Goal: Find specific page/section: Find specific page/section

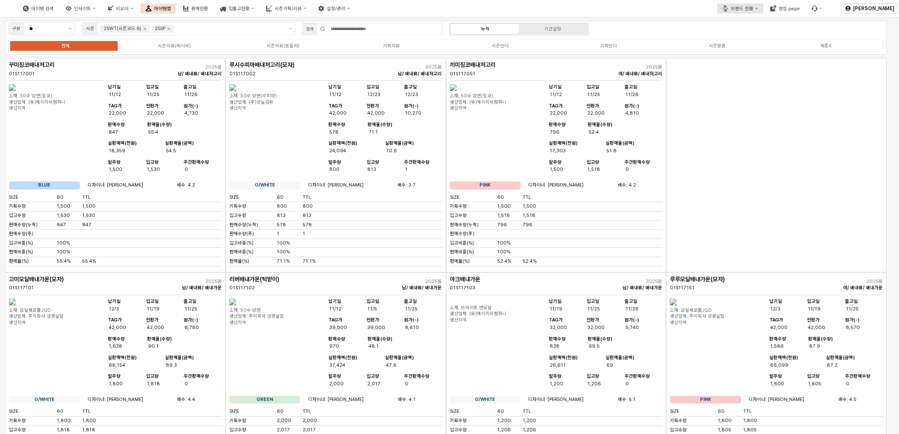
click at [745, 7] on div "브랜드 전환" at bounding box center [742, 9] width 22 height 6
click at [748, 41] on div "디즈니" at bounding box center [752, 37] width 52 height 8
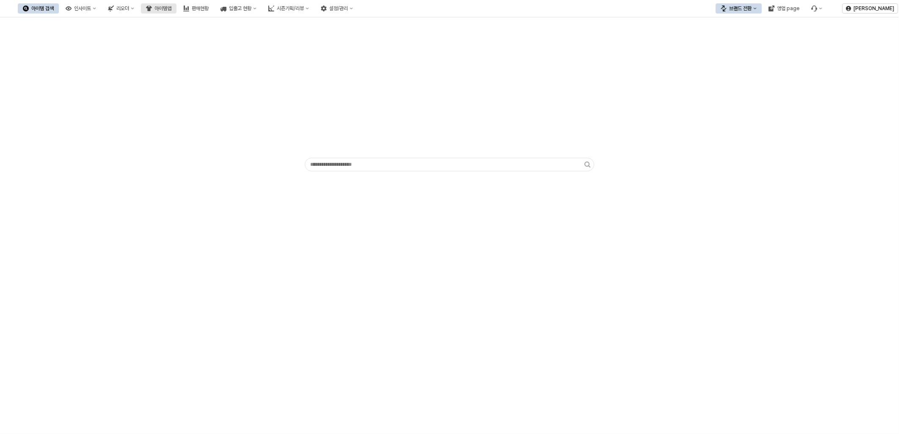
click at [171, 8] on div "아이템맵" at bounding box center [163, 9] width 17 height 6
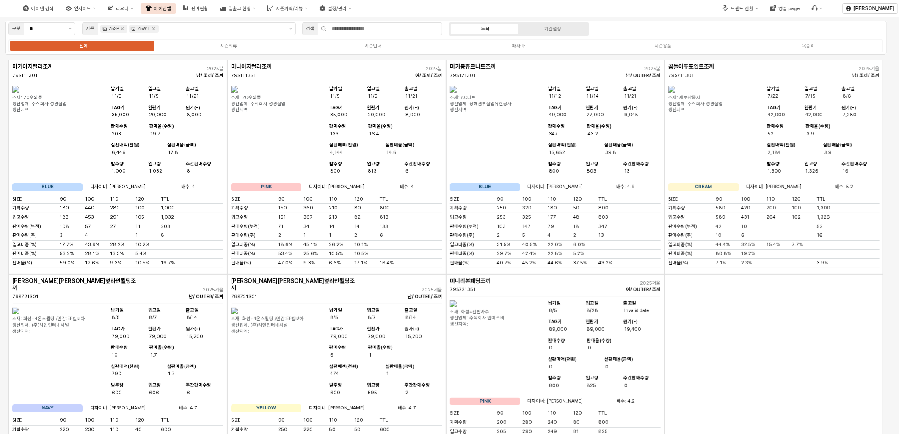
click at [775, 358] on div "App Frame" at bounding box center [774, 384] width 219 height 221
click at [390, 49] on label "시즌언더" at bounding box center [373, 45] width 145 height 7
click at [157, 27] on icon "Remove 25WT" at bounding box center [153, 28] width 7 height 7
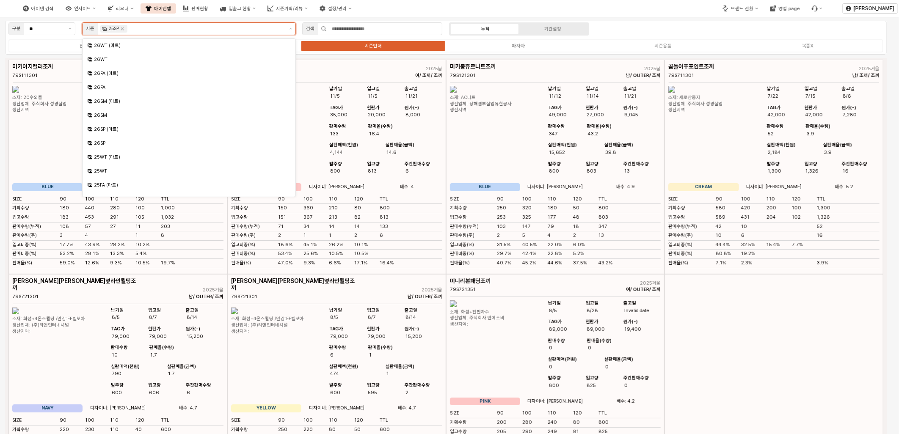
scroll to position [65, 0]
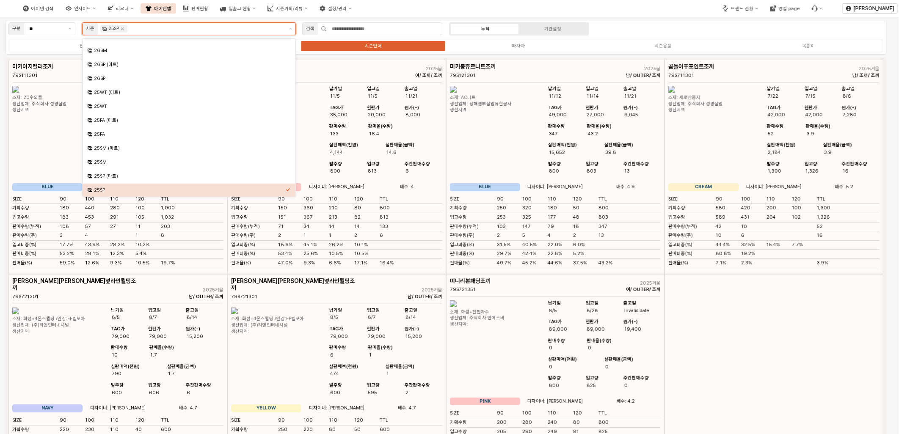
click at [170, 28] on input "App Frame" at bounding box center [206, 29] width 154 height 8
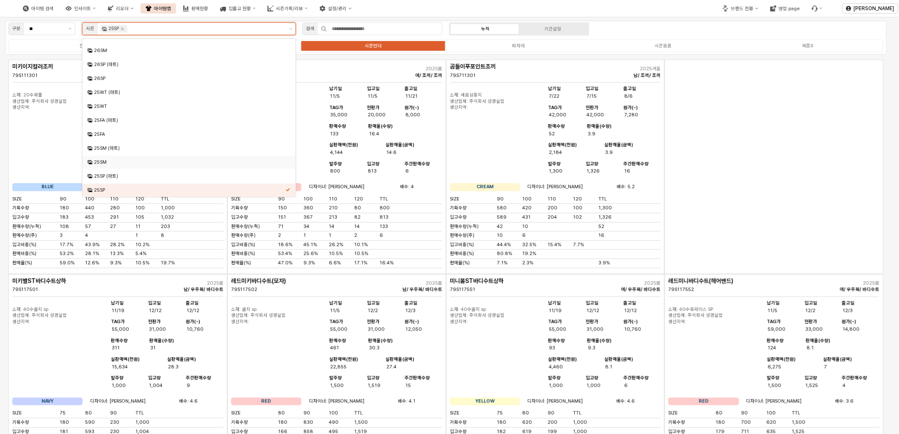
click at [122, 162] on div "25SM" at bounding box center [190, 162] width 192 height 6
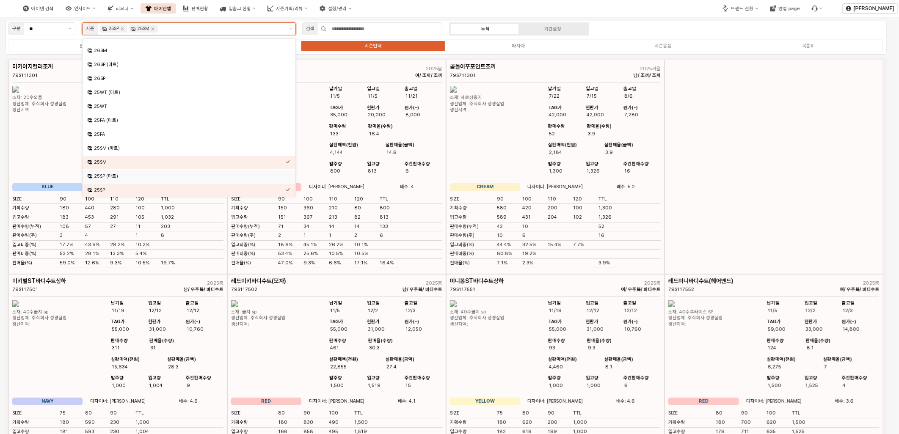
click at [119, 176] on div "25SP (마트)" at bounding box center [190, 176] width 192 height 6
click at [117, 150] on div "25SM (마트)" at bounding box center [190, 148] width 192 height 6
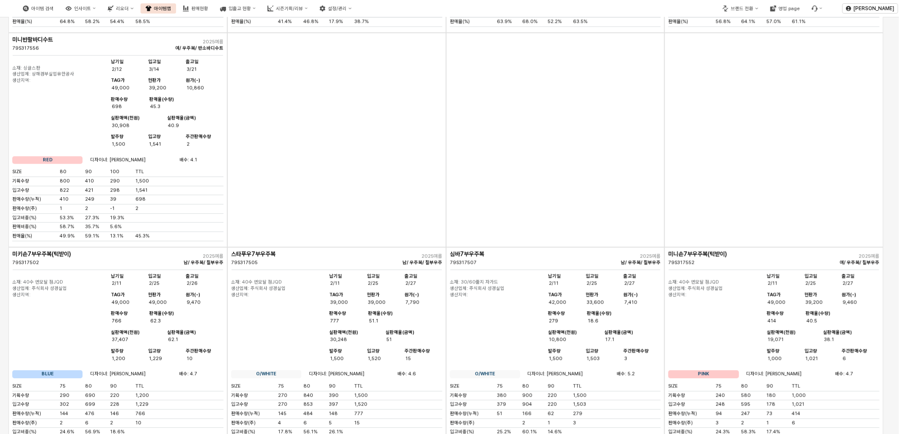
scroll to position [3058, 0]
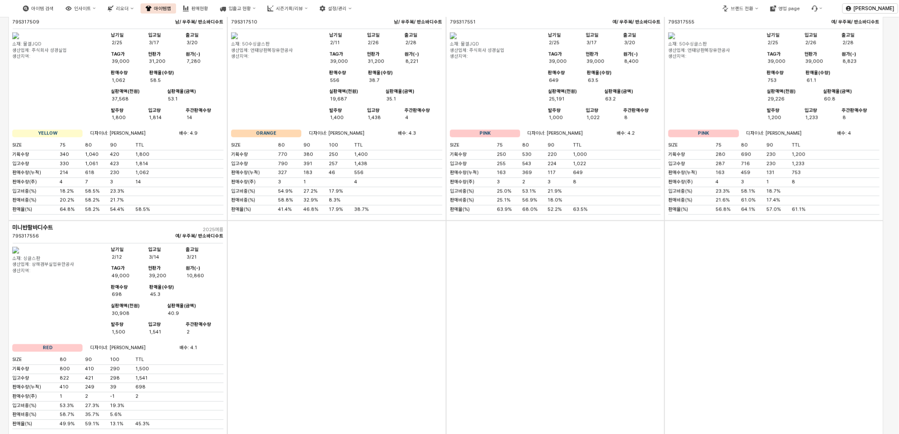
click at [73, 25] on div "79S317509" at bounding box center [75, 22] width 127 height 6
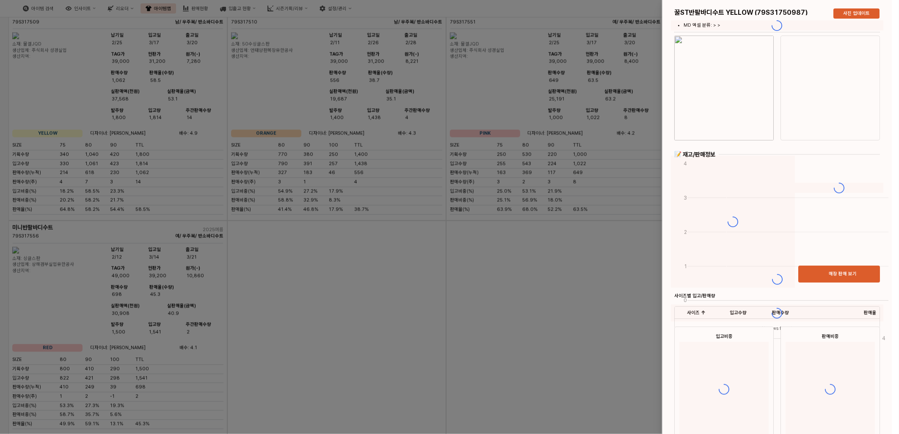
click at [66, 248] on div at bounding box center [449, 217] width 899 height 434
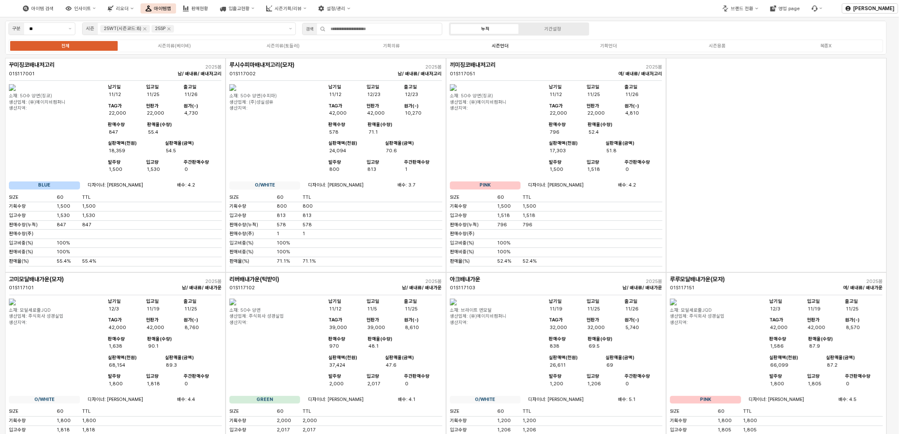
click at [508, 43] on div "시즌언더" at bounding box center [500, 46] width 17 height 6
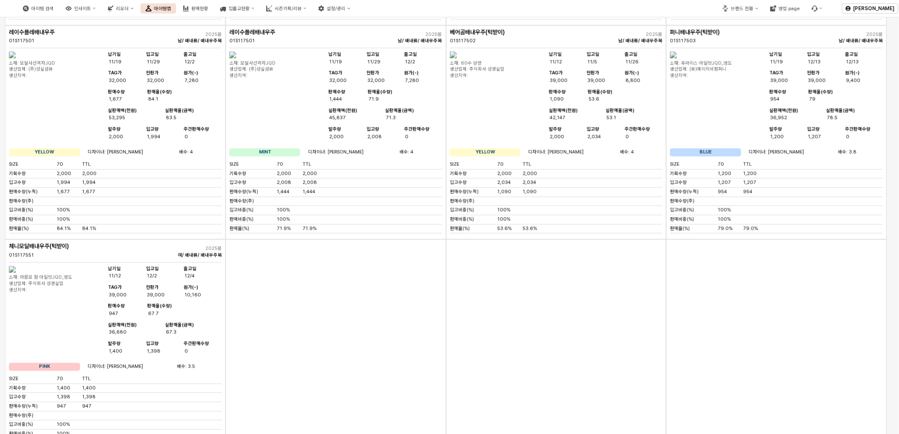
scroll to position [564, 0]
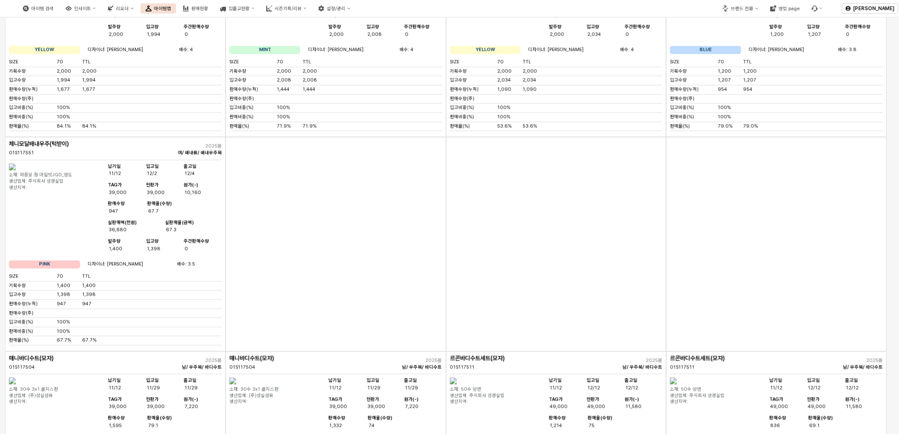
click at [243, 282] on div "App Frame" at bounding box center [336, 244] width 221 height 215
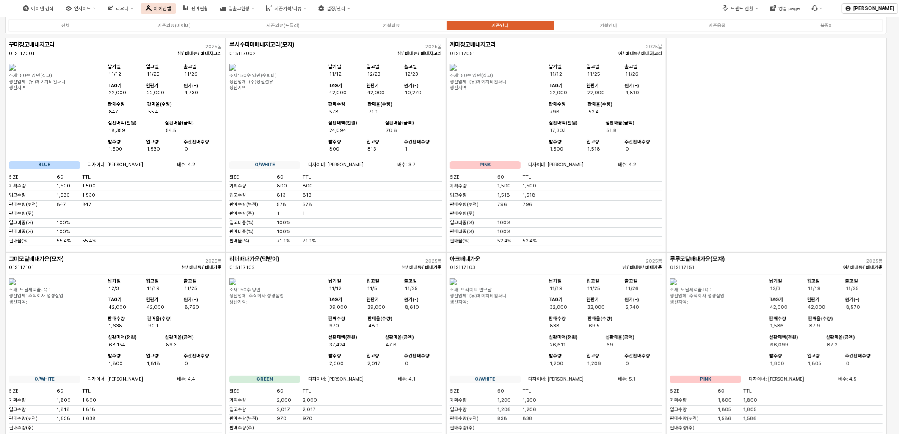
scroll to position [0, 0]
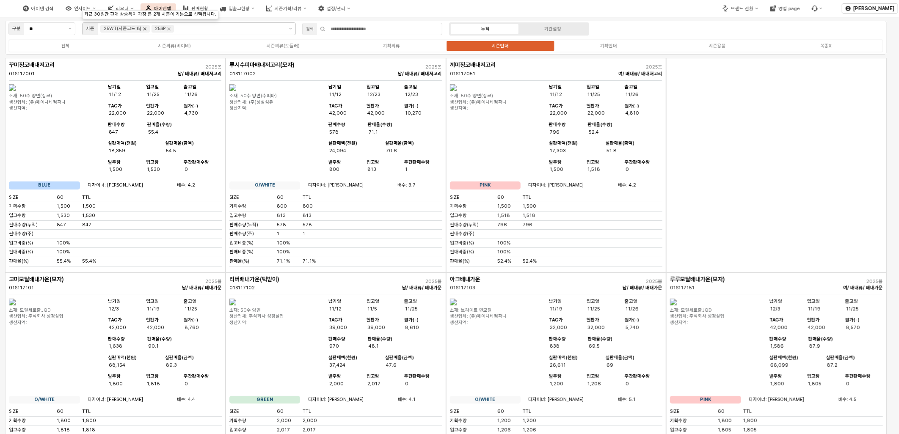
click at [146, 28] on icon "Remove 25WT(시즌코드:8)" at bounding box center [144, 28] width 7 height 7
click at [120, 29] on icon "Remove 25SP" at bounding box center [117, 28] width 7 height 7
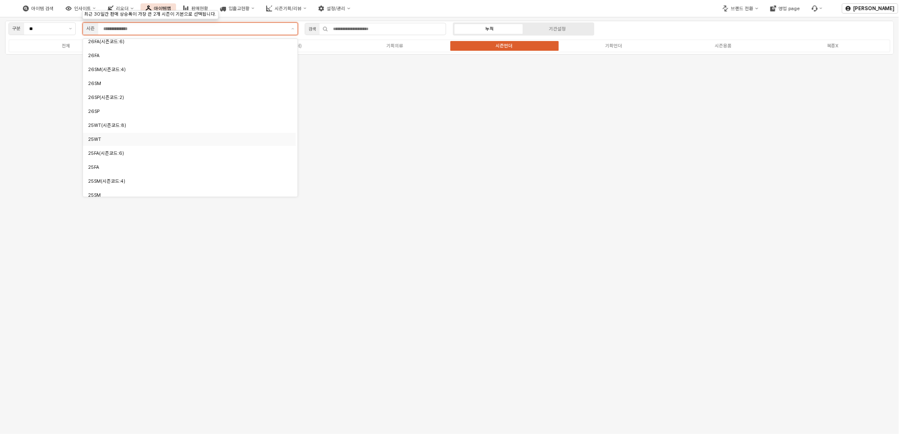
scroll to position [47, 0]
click at [111, 178] on div "25SM" at bounding box center [187, 180] width 198 height 6
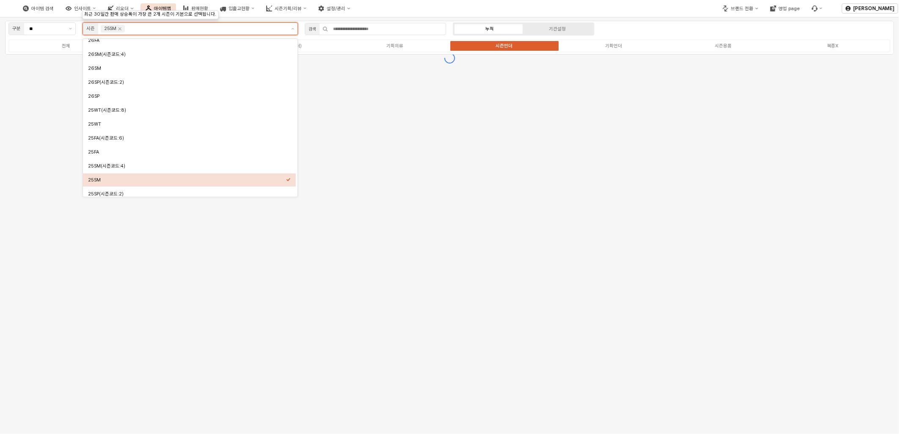
scroll to position [51, 0]
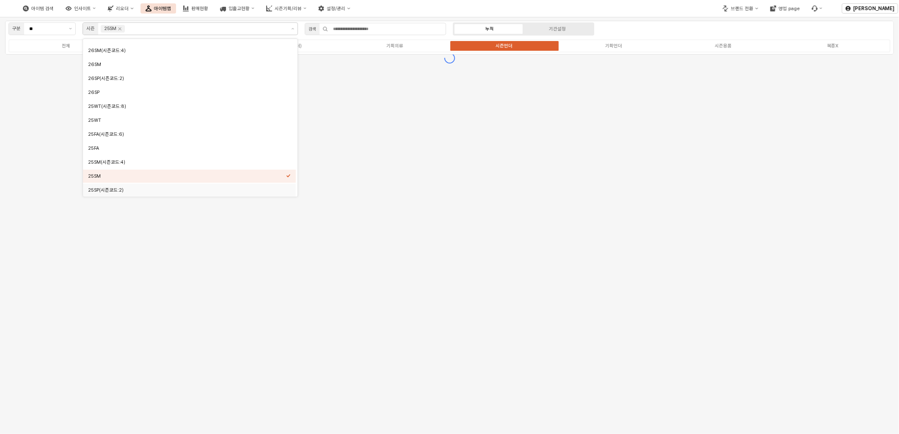
click at [597, 195] on div "구분 ** 시즌 25SM 검색 누적 기간설정 전체 시즌의류(베이비) 시즌의류(토들러) 기획의류 시즌언더 기획언더 시즌용품 복종X" at bounding box center [449, 226] width 899 height 418
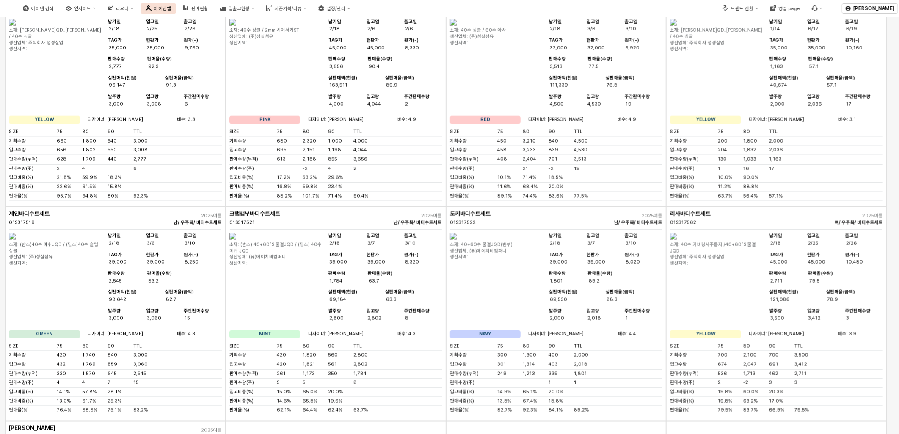
scroll to position [2729, 0]
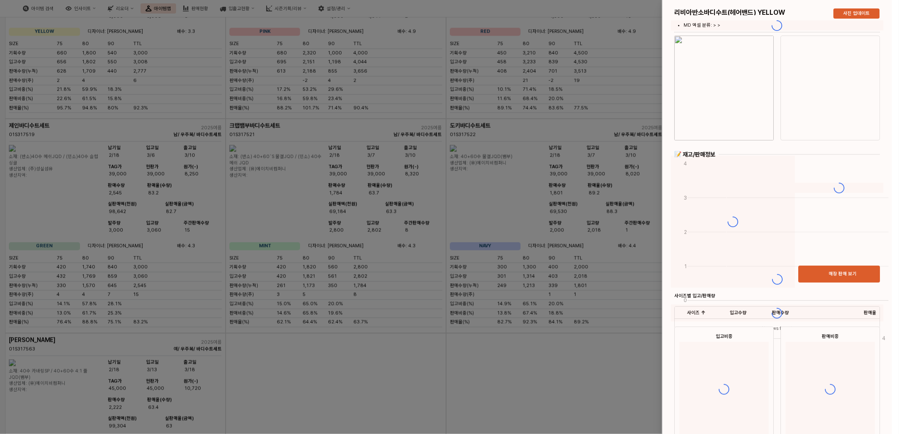
click at [517, 264] on div at bounding box center [449, 217] width 899 height 434
click at [533, 303] on div at bounding box center [449, 217] width 899 height 434
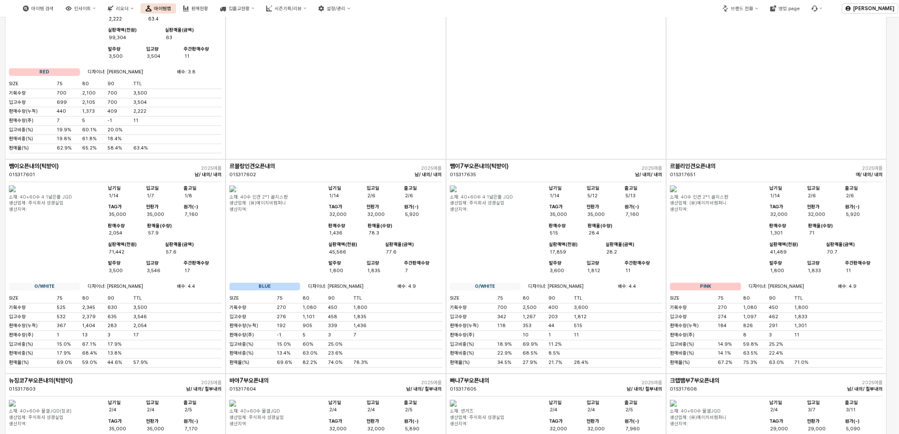
scroll to position [3105, 0]
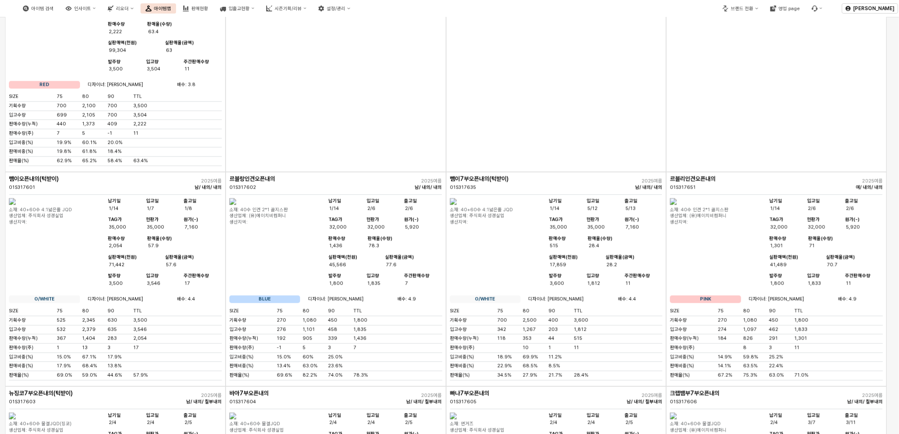
click at [509, 172] on div "App Frame" at bounding box center [556, 64] width 221 height 215
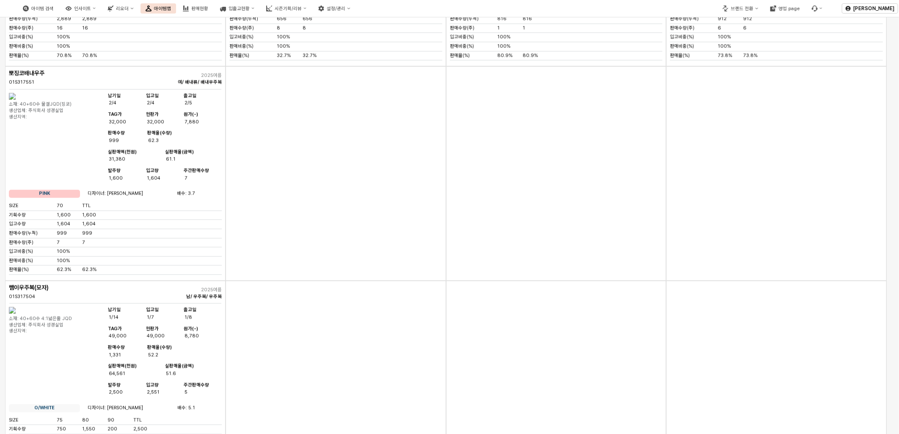
scroll to position [564, 0]
